Goal: Task Accomplishment & Management: Complete application form

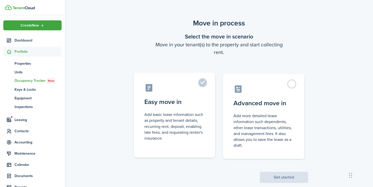
click at [201, 84] on label "Easy move in Add basic lease information such as property and tenant details, r…" at bounding box center [175, 115] width 82 height 85
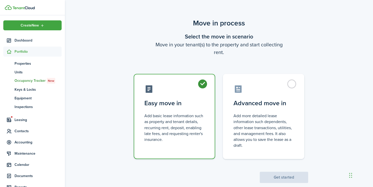
radio input "true"
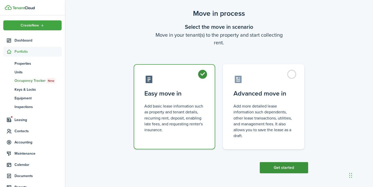
click at [267, 166] on button "Get started" at bounding box center [284, 167] width 48 height 11
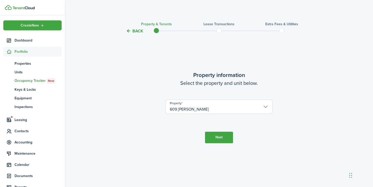
click at [228, 135] on button "Next" at bounding box center [219, 137] width 28 height 11
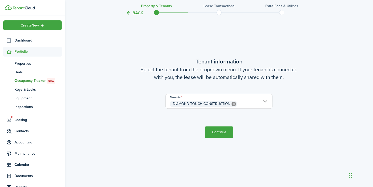
scroll to position [168, 0]
click at [225, 132] on button "Continue" at bounding box center [219, 132] width 28 height 11
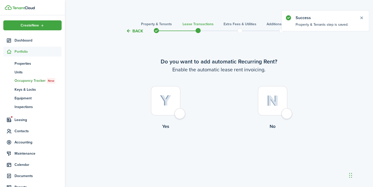
click at [180, 115] on div at bounding box center [165, 100] width 29 height 29
radio input "true"
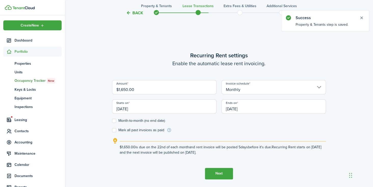
scroll to position [153, 0]
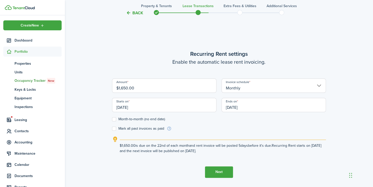
click at [114, 119] on label "Month-to-month (no end date)" at bounding box center [138, 119] width 53 height 4
click at [112, 119] on input "Month-to-month (no end date)" at bounding box center [112, 119] width 0 height 0
checkbox input "true"
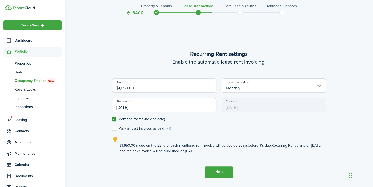
click at [238, 108] on span "[DATE]" at bounding box center [274, 105] width 104 height 14
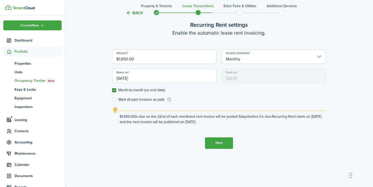
scroll to position [187, 0]
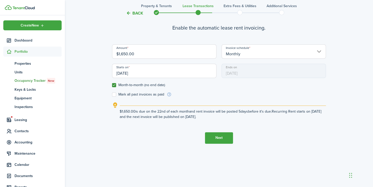
click at [215, 135] on button "Next" at bounding box center [219, 137] width 28 height 11
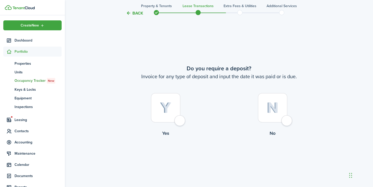
scroll to position [340, 0]
click at [180, 122] on div at bounding box center [165, 107] width 29 height 29
radio input "true"
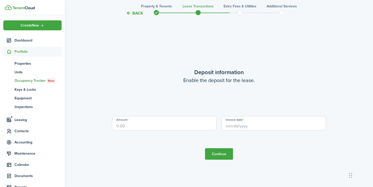
scroll to position [527, 0]
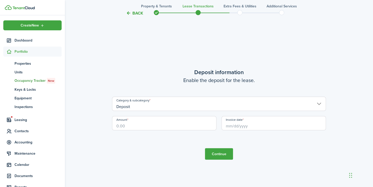
click at [183, 124] on input "Amount" at bounding box center [164, 123] width 104 height 14
click at [318, 102] on input "Deposit" at bounding box center [219, 104] width 214 height 14
type input "$3,300.00"
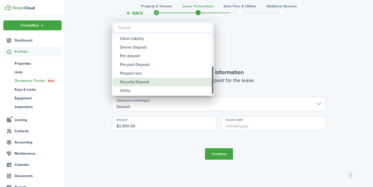
click at [179, 79] on div "Security Deposit" at bounding box center [165, 82] width 90 height 9
type input "Deposit / Security Deposit"
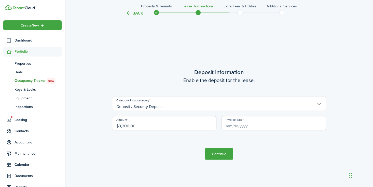
click at [233, 126] on input "Invoice date" at bounding box center [274, 123] width 104 height 14
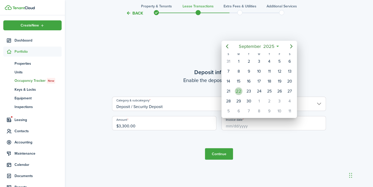
click at [239, 92] on div "22" at bounding box center [239, 91] width 8 height 8
type input "[DATE]"
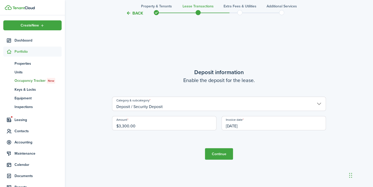
click at [216, 154] on button "Continue" at bounding box center [219, 153] width 28 height 11
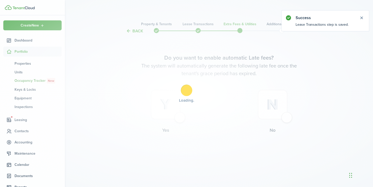
scroll to position [0, 0]
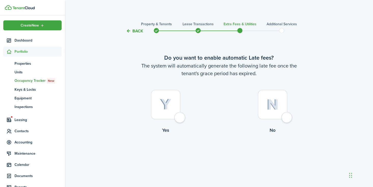
click at [180, 116] on div at bounding box center [165, 104] width 29 height 29
radio input "true"
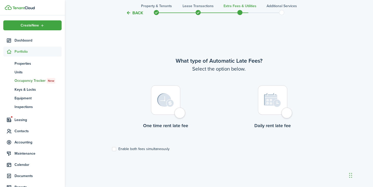
scroll to position [153, 0]
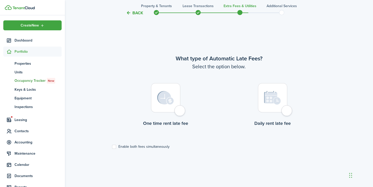
click at [180, 112] on div at bounding box center [165, 97] width 29 height 29
radio input "true"
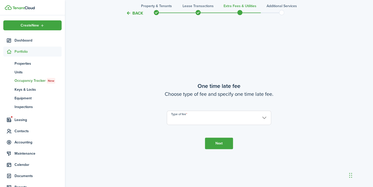
scroll to position [340, 0]
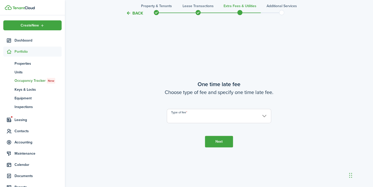
click at [189, 122] on input "Type of fee" at bounding box center [219, 116] width 104 height 14
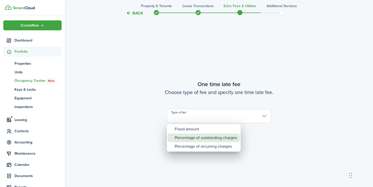
click at [197, 136] on div "Percentage of outstanding charges" at bounding box center [206, 138] width 62 height 9
type input "Percentage of outstanding charges"
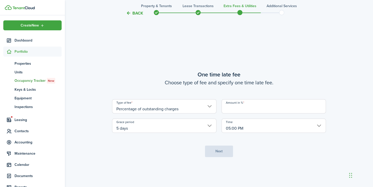
click at [229, 109] on input "Amount in %" at bounding box center [274, 106] width 104 height 14
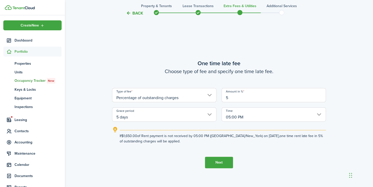
click at [318, 114] on input "05:00 PM" at bounding box center [274, 114] width 104 height 14
type input "5"
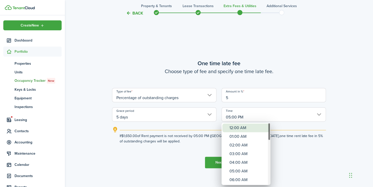
click at [254, 127] on div "12:00 AM" at bounding box center [248, 128] width 37 height 9
type input "12:00 AM"
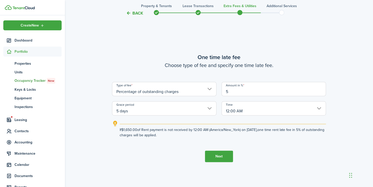
scroll to position [349, 0]
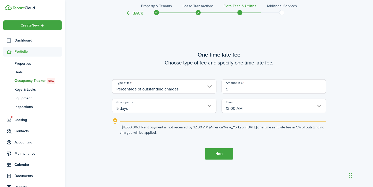
click at [222, 151] on button "Next" at bounding box center [219, 153] width 28 height 11
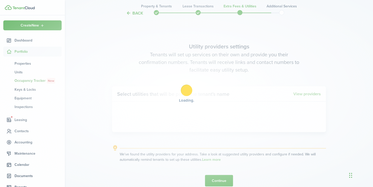
scroll to position [527, 0]
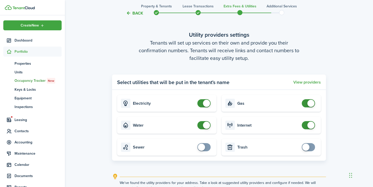
checkbox input "false"
click at [310, 103] on span at bounding box center [311, 103] width 7 height 7
click at [310, 124] on span at bounding box center [311, 125] width 7 height 7
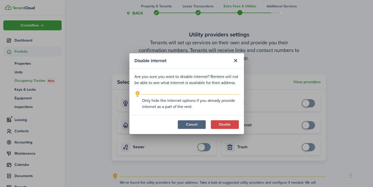
click at [196, 125] on button "Cancel" at bounding box center [192, 124] width 28 height 9
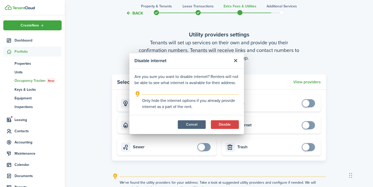
checkbox input "true"
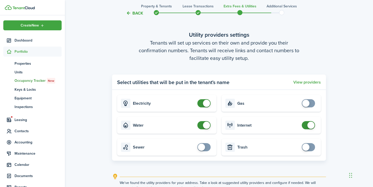
checkbox input "true"
click at [199, 147] on span at bounding box center [201, 146] width 7 height 7
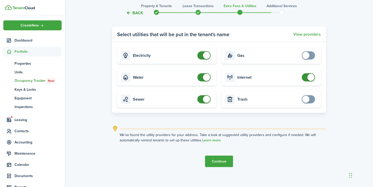
scroll to position [579, 0]
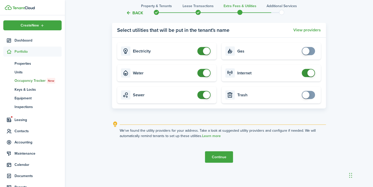
click at [223, 156] on button "Continue" at bounding box center [219, 156] width 28 height 11
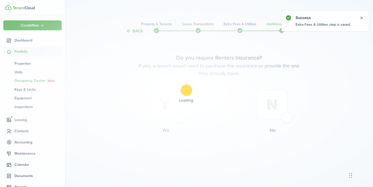
scroll to position [0, 0]
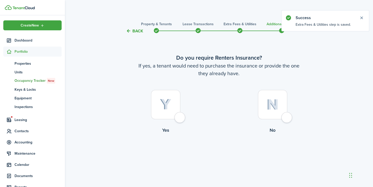
click at [180, 119] on div at bounding box center [165, 104] width 29 height 29
radio input "true"
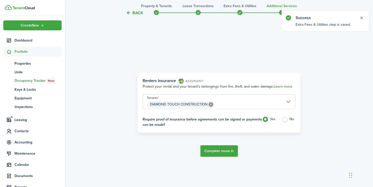
scroll to position [153, 0]
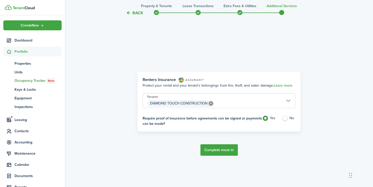
click at [286, 118] on label "No" at bounding box center [289, 120] width 14 height 8
radio input "false"
radio input "true"
click at [230, 148] on button "Complete move in" at bounding box center [219, 149] width 37 height 11
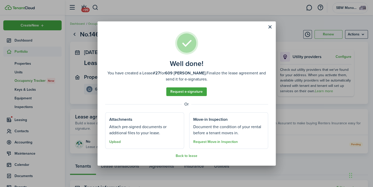
click at [117, 142] on button "Upload" at bounding box center [114, 142] width 11 height 4
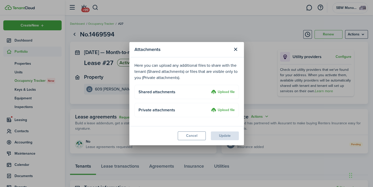
click at [219, 90] on label "Upload file" at bounding box center [223, 92] width 24 height 6
click at [209, 89] on input "Upload file" at bounding box center [209, 89] width 0 height 0
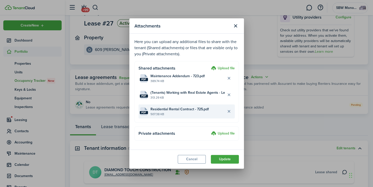
scroll to position [40, 0]
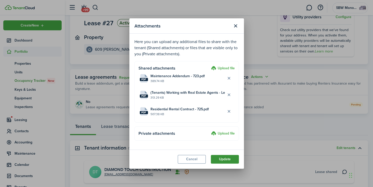
click at [222, 157] on button "Update" at bounding box center [225, 159] width 28 height 9
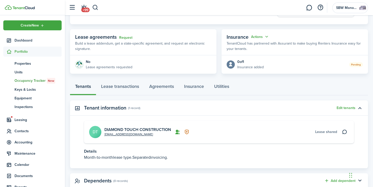
scroll to position [78, 0]
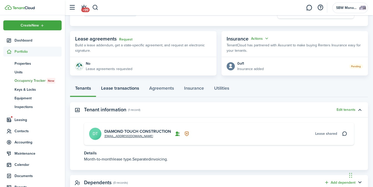
click at [135, 90] on link "Lease transactions" at bounding box center [120, 89] width 48 height 15
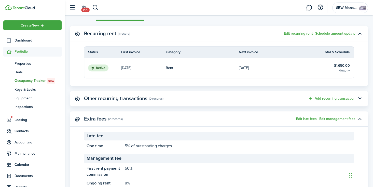
scroll to position [154, 0]
click at [293, 35] on button "Edit recurring rent" at bounding box center [298, 34] width 29 height 4
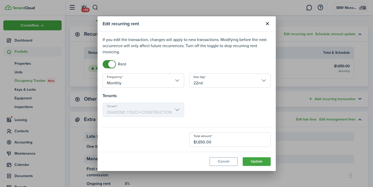
click at [263, 79] on input "22nd" at bounding box center [230, 80] width 82 height 14
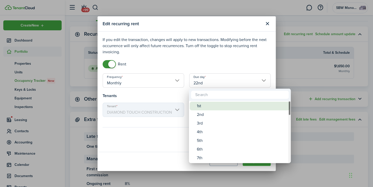
click at [218, 108] on div "1st" at bounding box center [242, 106] width 90 height 9
type input "1st"
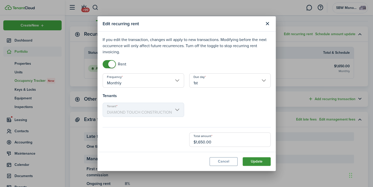
click at [256, 159] on button "Update" at bounding box center [257, 161] width 28 height 9
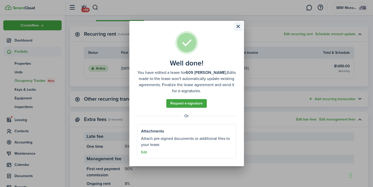
click at [238, 26] on button "Close modal" at bounding box center [238, 26] width 9 height 9
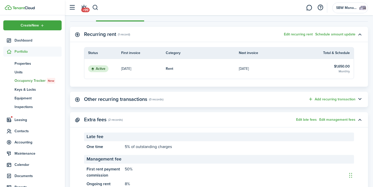
scroll to position [174, 0]
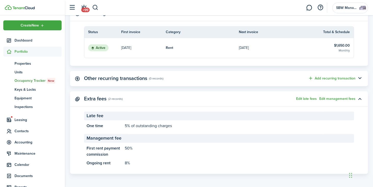
click at [141, 81] on panel-main-title "Other recurring transactions" at bounding box center [115, 78] width 63 height 6
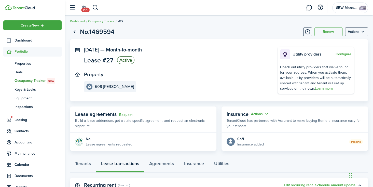
scroll to position [3, 0]
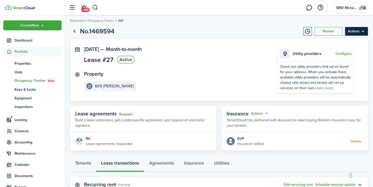
click at [359, 32] on menu-btn "Actions" at bounding box center [356, 31] width 23 height 9
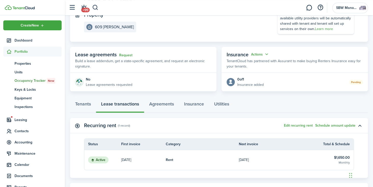
scroll to position [64, 0]
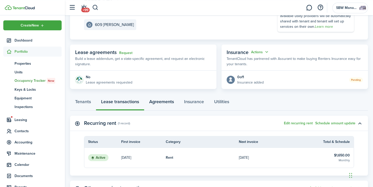
click at [159, 103] on link "Agreements" at bounding box center [161, 102] width 35 height 15
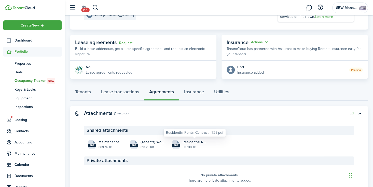
scroll to position [66, 0]
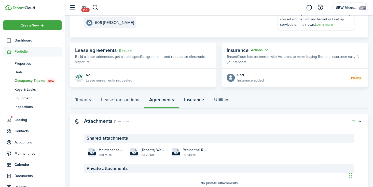
click at [203, 98] on link "Insurance" at bounding box center [194, 100] width 30 height 15
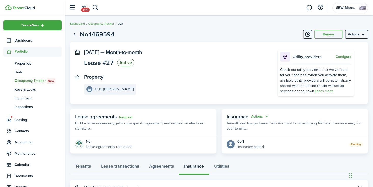
scroll to position [22, 0]
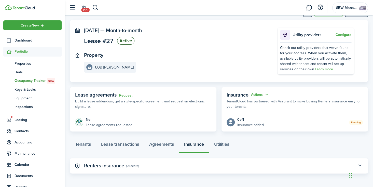
click at [358, 162] on button "button" at bounding box center [360, 166] width 9 height 9
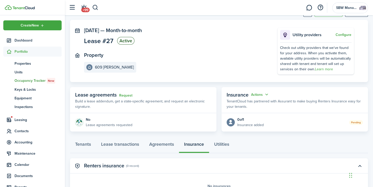
scroll to position [55, 0]
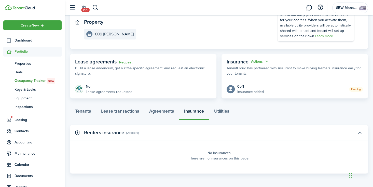
click at [359, 132] on button "button" at bounding box center [360, 132] width 9 height 9
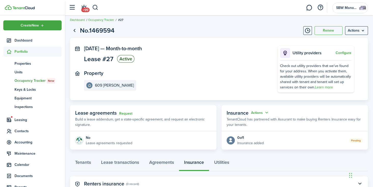
scroll to position [5, 0]
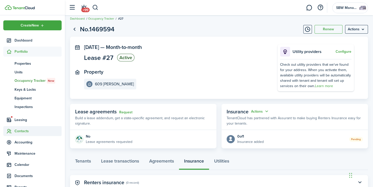
click at [19, 130] on span "Contacts" at bounding box center [38, 130] width 47 height 5
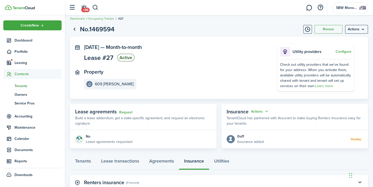
click at [25, 87] on span "Tenants" at bounding box center [38, 85] width 47 height 5
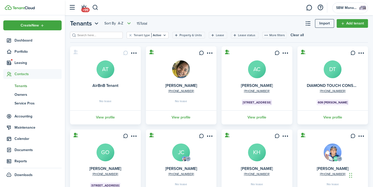
scroll to position [11, 0]
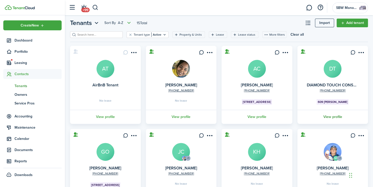
click at [331, 116] on link "View profile" at bounding box center [333, 117] width 72 height 14
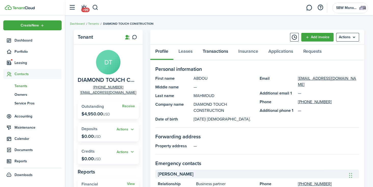
click at [212, 49] on link "Transactions" at bounding box center [216, 52] width 36 height 15
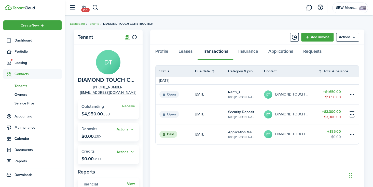
click at [350, 114] on table-menu-btn-icon at bounding box center [352, 114] width 6 height 6
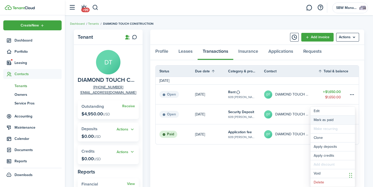
click at [330, 118] on link "Mark as paid" at bounding box center [333, 120] width 45 height 9
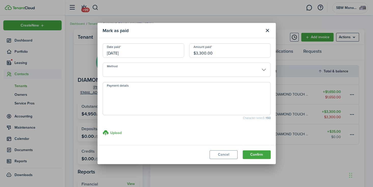
click at [263, 68] on input "Method" at bounding box center [187, 70] width 168 height 14
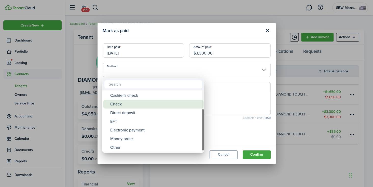
click at [136, 106] on div "Check" at bounding box center [155, 104] width 90 height 9
type input "Check"
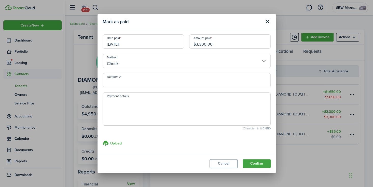
click at [127, 83] on input "Number, #" at bounding box center [187, 80] width 168 height 14
type input "37234"
click at [125, 102] on textarea "Payment details" at bounding box center [187, 110] width 168 height 24
click at [115, 141] on h3 "Upload" at bounding box center [115, 143] width 11 height 5
click at [103, 140] on input "Upload store documents and templates Choose file" at bounding box center [103, 140] width 0 height 0
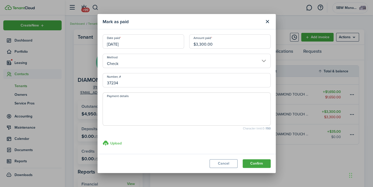
click at [120, 145] on h3 "Upload" at bounding box center [115, 143] width 11 height 5
click at [103, 140] on input "Upload store documents and templates Choose file" at bounding box center [103, 140] width 0 height 0
click at [261, 164] on button "Confirm" at bounding box center [257, 163] width 28 height 9
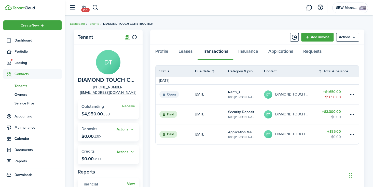
click at [172, 92] on status "Open" at bounding box center [169, 94] width 20 height 7
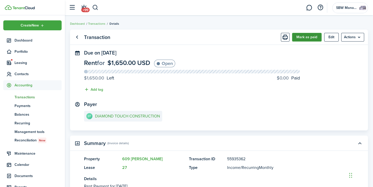
click at [308, 39] on button "Mark as paid" at bounding box center [307, 37] width 30 height 9
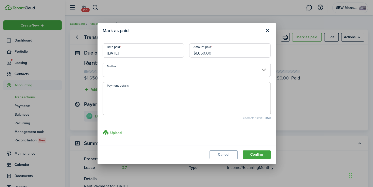
click at [243, 68] on input "Method" at bounding box center [187, 70] width 168 height 14
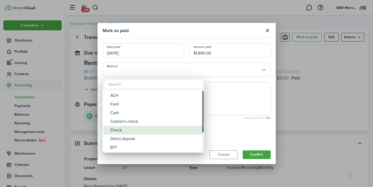
click at [130, 128] on div "Check" at bounding box center [155, 130] width 90 height 9
type input "Check"
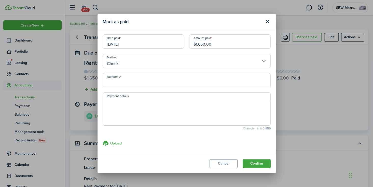
click at [134, 86] on input "Number, #" at bounding box center [187, 80] width 168 height 14
type input "37235"
click at [113, 142] on h3 "Upload" at bounding box center [115, 142] width 11 height 5
click at [103, 139] on input "Upload store documents and templates Choose file" at bounding box center [103, 139] width 0 height 0
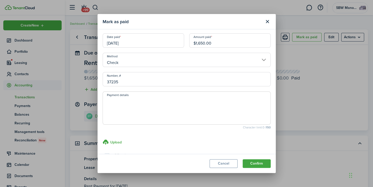
scroll to position [22, 0]
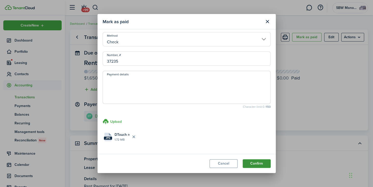
click at [264, 165] on button "Confirm" at bounding box center [257, 163] width 28 height 9
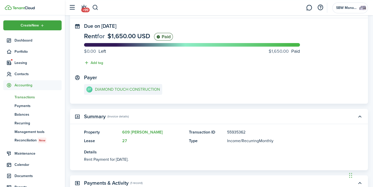
scroll to position [0, 0]
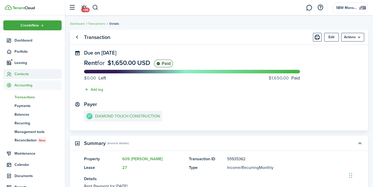
click at [26, 75] on span "Contacts" at bounding box center [38, 73] width 47 height 5
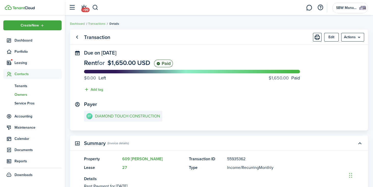
click at [23, 95] on span "Owners" at bounding box center [38, 94] width 47 height 5
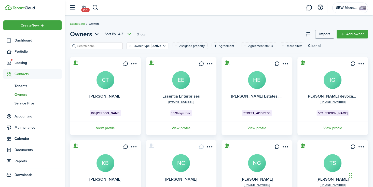
click at [329, 79] on avatar-text "IG" at bounding box center [333, 80] width 18 height 18
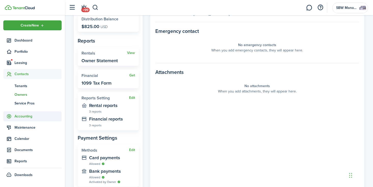
scroll to position [135, 0]
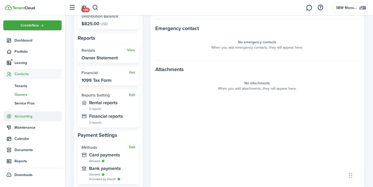
click at [24, 117] on span "Accounting" at bounding box center [38, 116] width 47 height 5
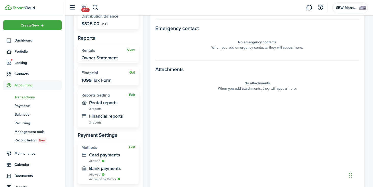
click at [28, 96] on span "Transactions" at bounding box center [38, 97] width 47 height 5
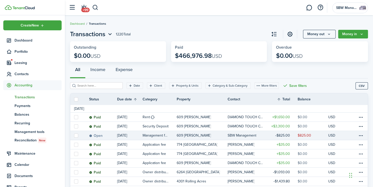
click at [95, 135] on status "Open" at bounding box center [96, 136] width 14 height 4
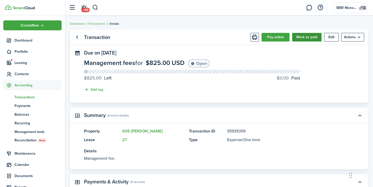
click at [303, 41] on button "Mark as paid" at bounding box center [307, 37] width 30 height 9
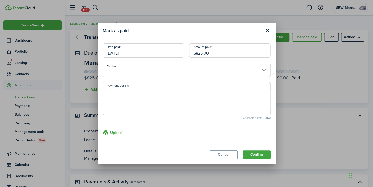
click at [185, 67] on input "Method" at bounding box center [187, 70] width 168 height 14
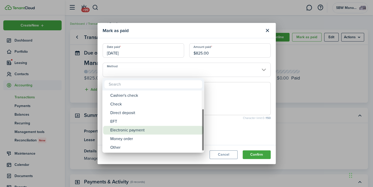
click at [137, 129] on div "Electronic payment" at bounding box center [155, 130] width 90 height 9
type input "Electronic payment"
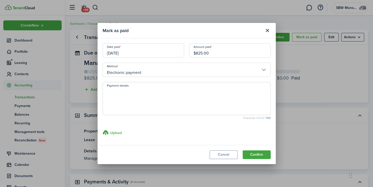
click at [141, 102] on textarea "Payment details" at bounding box center [187, 100] width 168 height 24
type textarea "Paid via xfer from Trust to Operating"
click at [259, 153] on button "Confirm" at bounding box center [257, 154] width 28 height 9
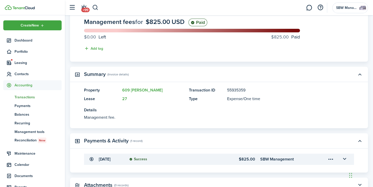
scroll to position [71, 0]
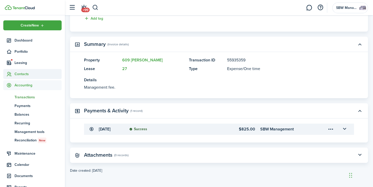
click at [23, 74] on span "Contacts" at bounding box center [38, 73] width 47 height 5
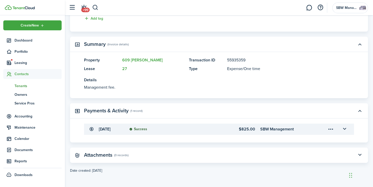
click at [25, 86] on span "Tenants" at bounding box center [38, 85] width 47 height 5
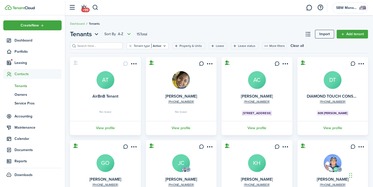
click at [329, 86] on avatar-text "DT" at bounding box center [333, 80] width 18 height 18
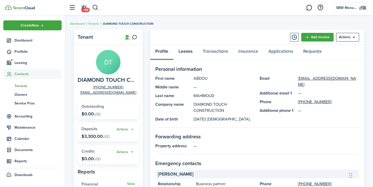
click at [191, 50] on link "Leases" at bounding box center [186, 52] width 24 height 15
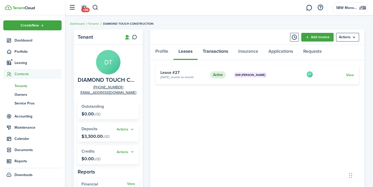
click at [211, 51] on link "Transactions" at bounding box center [216, 52] width 36 height 15
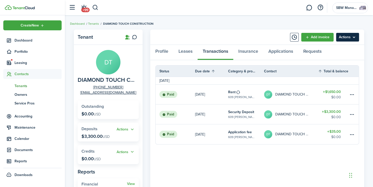
click at [358, 38] on menu-btn "Actions" at bounding box center [347, 37] width 23 height 9
click at [315, 37] on link "Add invoice" at bounding box center [317, 37] width 32 height 9
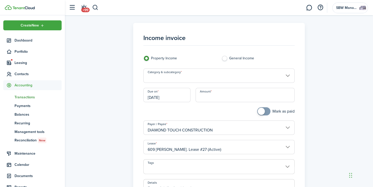
click at [233, 74] on input "Category & subcategory" at bounding box center [218, 76] width 151 height 14
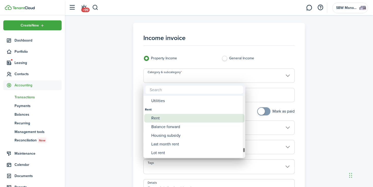
click at [173, 120] on div "Rent" at bounding box center [196, 118] width 90 height 9
type input "Rent"
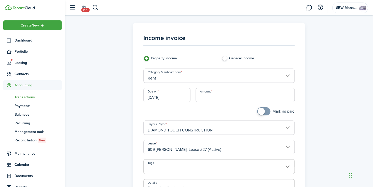
click at [217, 98] on input "Amount" at bounding box center [245, 95] width 99 height 14
click at [182, 97] on input "[DATE]" at bounding box center [166, 95] width 47 height 14
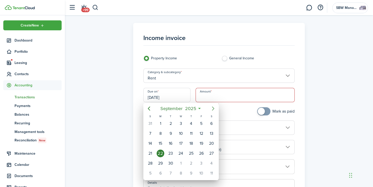
click at [212, 110] on icon "Next page" at bounding box center [213, 108] width 6 height 6
click at [181, 124] on div "1" at bounding box center [181, 124] width 8 height 8
type input "[DATE]"
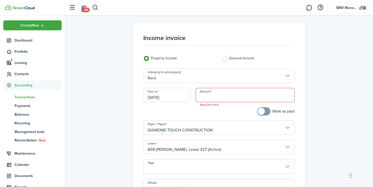
click at [215, 99] on input "Amount" at bounding box center [245, 95] width 99 height 14
click at [214, 95] on input "Amount" at bounding box center [245, 95] width 99 height 14
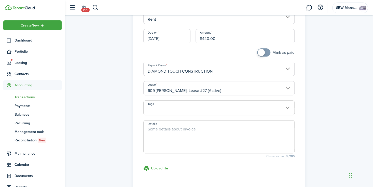
scroll to position [59, 0]
type input "$440.00"
click at [193, 126] on textarea "Details" at bounding box center [219, 138] width 151 height 24
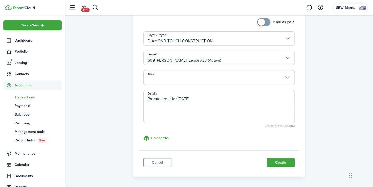
scroll to position [92, 0]
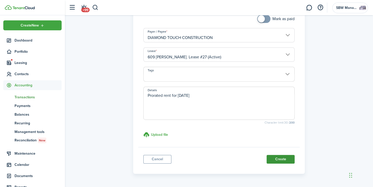
type textarea "Prorated rent for [DATE]"
click at [277, 157] on button "Create" at bounding box center [281, 159] width 28 height 9
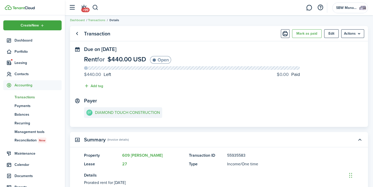
scroll to position [3, 0]
click at [361, 30] on menu-btn "Actions" at bounding box center [352, 34] width 23 height 9
click at [236, 33] on panel-main-header "Transaction [PERSON_NAME] as paid Edit Actions" at bounding box center [219, 33] width 298 height 15
click at [98, 20] on link "Transactions" at bounding box center [96, 20] width 17 height 5
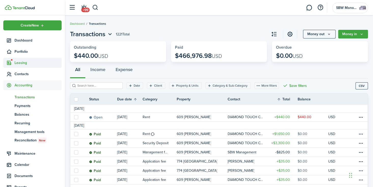
click at [19, 62] on span "Leasing" at bounding box center [38, 62] width 47 height 5
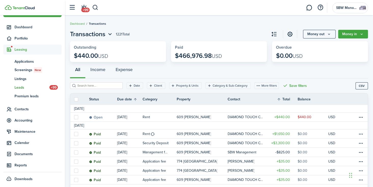
scroll to position [14, 0]
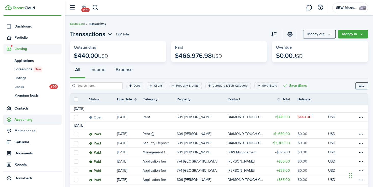
click at [26, 120] on span "Accounting" at bounding box center [38, 119] width 47 height 5
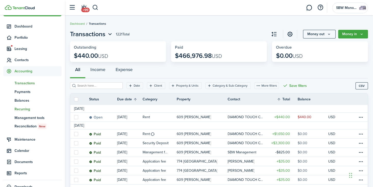
click at [28, 109] on span "Recurring" at bounding box center [38, 108] width 47 height 5
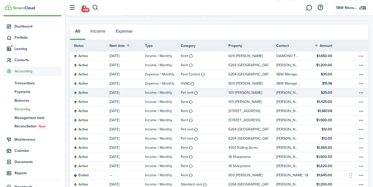
scroll to position [32, 0]
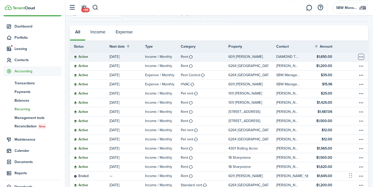
click at [359, 57] on table-menu-btn-icon "Open menu" at bounding box center [361, 57] width 6 height 6
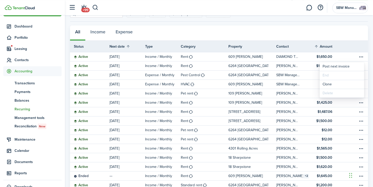
click at [350, 42] on thead "Status Next date Type Category Property Contact Amount Actions" at bounding box center [219, 46] width 298 height 11
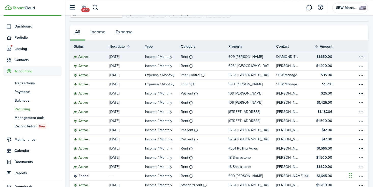
click at [247, 57] on link "609 [PERSON_NAME]" at bounding box center [253, 56] width 48 height 9
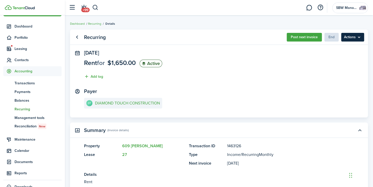
click at [353, 36] on menu-btn "Actions" at bounding box center [352, 37] width 23 height 9
click at [302, 81] on panel-main-section "[DATE] Rent for $1,650.00 Active Add tag" at bounding box center [219, 66] width 270 height 32
click at [351, 37] on menu-btn "Actions" at bounding box center [352, 37] width 23 height 9
click at [282, 83] on panel-main-body "[DATE] Rent for $1,650.00 Active Add tag Payer DT DIAMOND TOUCH CONSTRUCTION" at bounding box center [219, 84] width 298 height 68
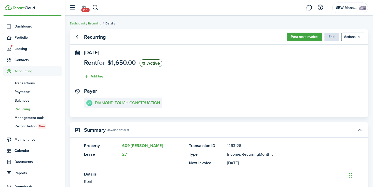
click at [93, 25] on link "Recurring" at bounding box center [94, 23] width 13 height 5
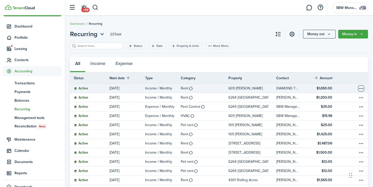
click at [362, 88] on table-menu-btn-icon "Open menu" at bounding box center [361, 88] width 6 height 6
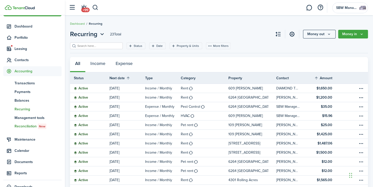
scroll to position [23, 0]
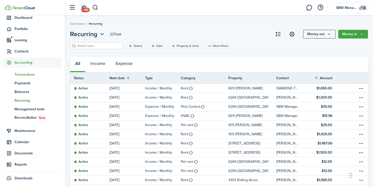
click at [33, 73] on span "Transactions" at bounding box center [38, 74] width 47 height 5
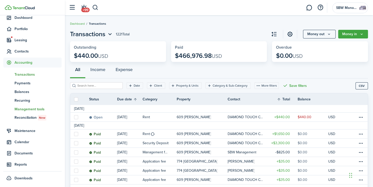
click at [30, 109] on span "Management tools" at bounding box center [38, 108] width 47 height 5
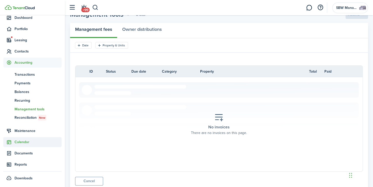
scroll to position [10, 0]
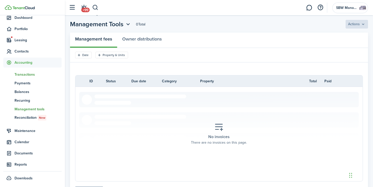
click at [27, 75] on span "Transactions" at bounding box center [38, 74] width 47 height 5
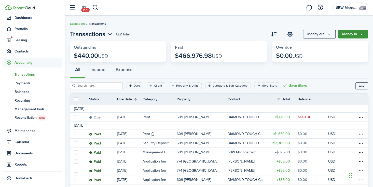
click at [364, 31] on button "Money in" at bounding box center [353, 34] width 30 height 9
click at [261, 26] on breadcrumb "Dashboard Transactions" at bounding box center [219, 21] width 298 height 12
click at [19, 50] on span "Contacts" at bounding box center [38, 51] width 47 height 5
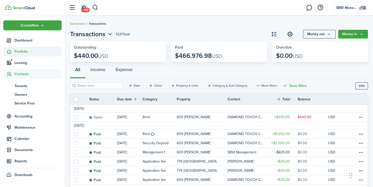
click at [23, 52] on span "Portfolio" at bounding box center [38, 51] width 47 height 5
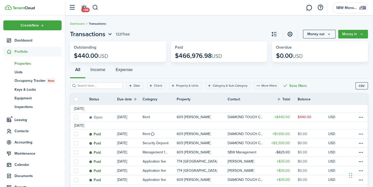
click at [24, 62] on span "Properties" at bounding box center [38, 63] width 47 height 5
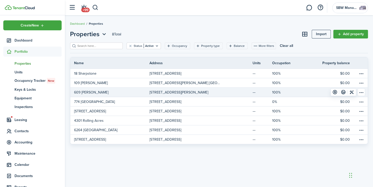
click at [363, 92] on table-menu-btn-icon "Open menu" at bounding box center [362, 92] width 8 height 8
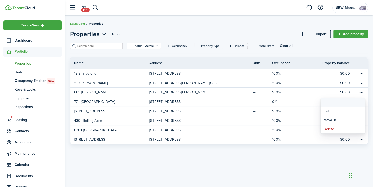
click at [324, 104] on link "Edit" at bounding box center [343, 102] width 45 height 9
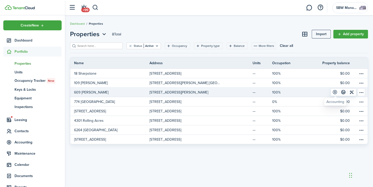
click at [334, 92] on link at bounding box center [335, 92] width 8 height 7
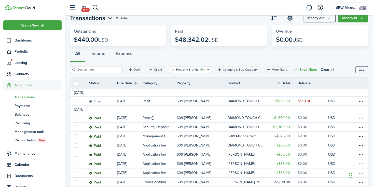
scroll to position [17, 0]
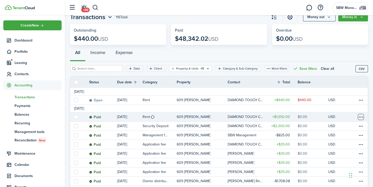
click at [359, 116] on table-menu-btn-icon at bounding box center [361, 117] width 6 height 6
click at [352, 119] on button "Edit" at bounding box center [341, 120] width 45 height 9
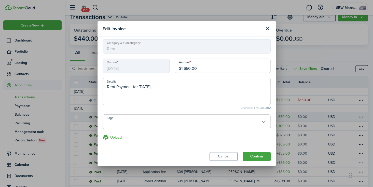
scroll to position [0, 0]
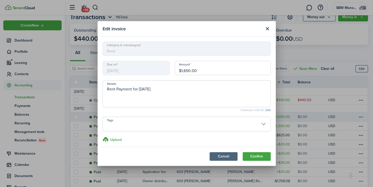
click at [219, 156] on button "Cancel" at bounding box center [224, 156] width 28 height 9
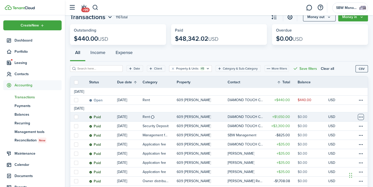
click at [358, 119] on button "Open menu" at bounding box center [361, 117] width 6 height 6
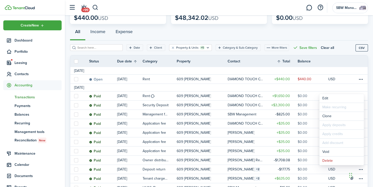
scroll to position [38, 0]
click at [152, 35] on div "All Income Expense" at bounding box center [219, 32] width 298 height 15
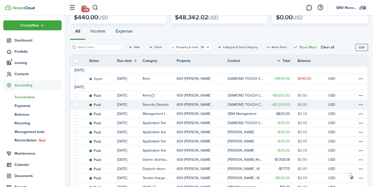
scroll to position [0, 0]
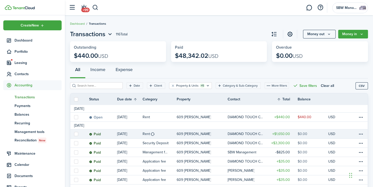
click at [95, 134] on status "Paid" at bounding box center [95, 134] width 12 height 4
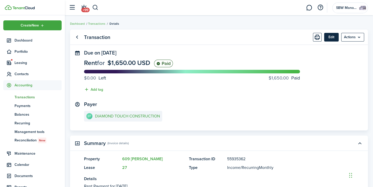
click at [330, 35] on button "Edit" at bounding box center [331, 37] width 15 height 9
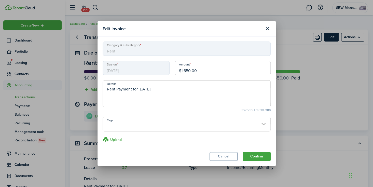
click at [330, 35] on div "Edit invoice Category & subcategory Rent Due on [DATE] Amount $1,650.00 Details…" at bounding box center [186, 93] width 373 height 187
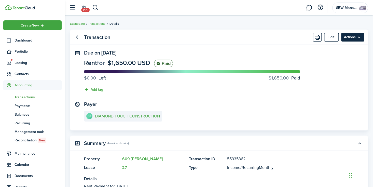
click at [349, 35] on menu-btn "Actions" at bounding box center [352, 37] width 23 height 9
click at [254, 32] on panel-main-header "Transaction Edit Actions" at bounding box center [219, 37] width 298 height 15
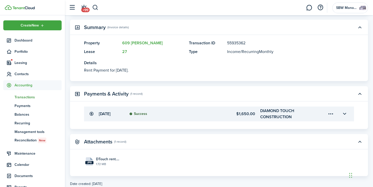
scroll to position [129, 0]
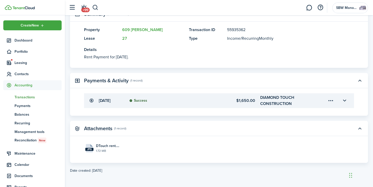
click at [334, 101] on menu-trigger-card "Open menu" at bounding box center [331, 100] width 9 height 9
click at [318, 112] on button "Edit" at bounding box center [313, 111] width 45 height 9
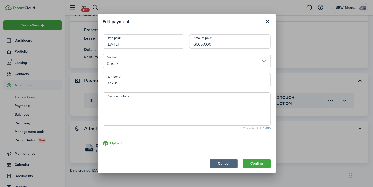
click at [232, 165] on button "Cancel" at bounding box center [224, 163] width 28 height 9
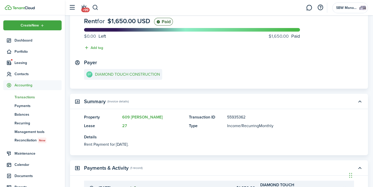
scroll to position [0, 0]
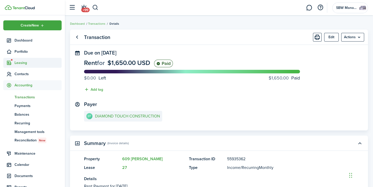
click at [25, 63] on span "Leasing" at bounding box center [38, 62] width 47 height 5
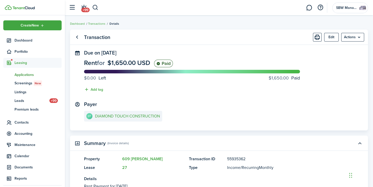
click at [26, 73] on span "Applications" at bounding box center [38, 74] width 47 height 5
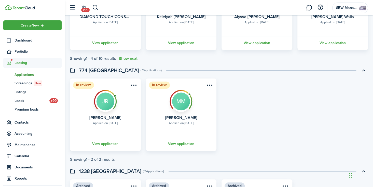
scroll to position [200, 0]
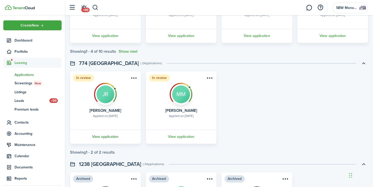
click at [105, 135] on link "View application" at bounding box center [105, 137] width 72 height 14
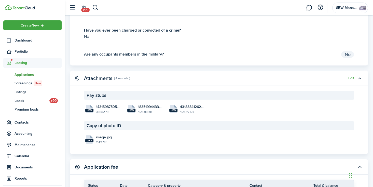
scroll to position [927, 0]
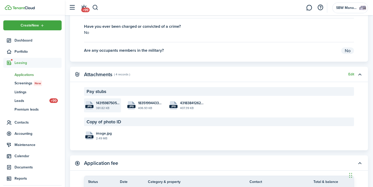
click at [103, 110] on file-size "381.82 KB" at bounding box center [108, 108] width 24 height 5
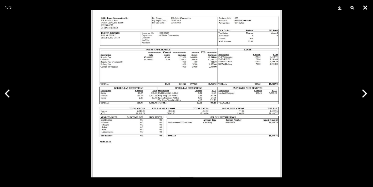
click at [368, 8] on button "Close" at bounding box center [365, 7] width 13 height 15
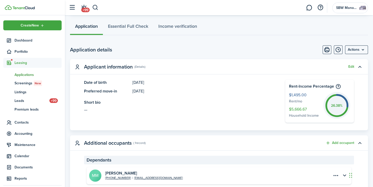
scroll to position [0, 0]
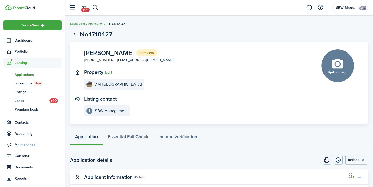
click at [94, 24] on link "Applications" at bounding box center [96, 23] width 17 height 5
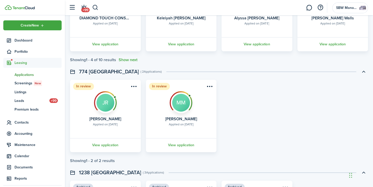
scroll to position [192, 0]
click at [183, 144] on link "View application" at bounding box center [181, 145] width 72 height 14
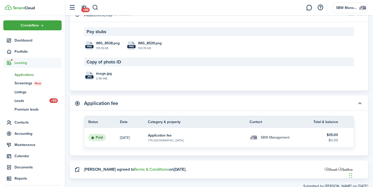
scroll to position [987, 0]
